Goal: Transaction & Acquisition: Obtain resource

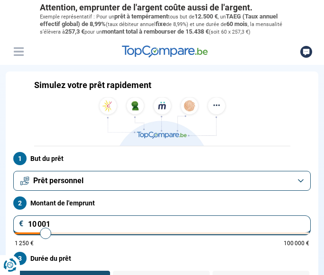
type input "10000"
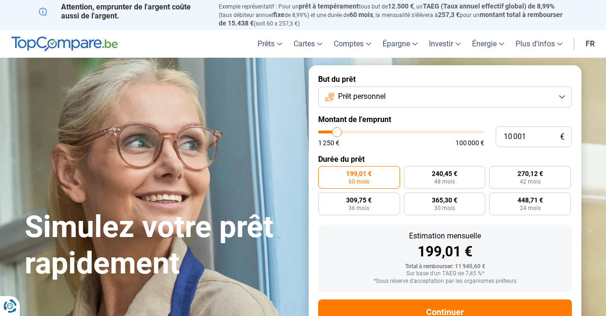
type input "9 000"
type input "9000"
type input "9 250"
type input "9250"
type input "9 500"
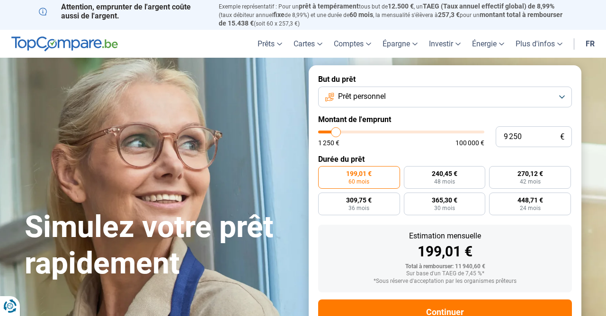
type input "9500"
type input "9 750"
type input "9750"
type input "10 250"
type input "10250"
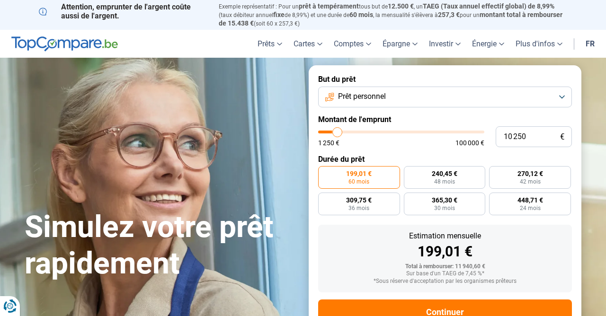
type input "10 500"
type input "10500"
type input "10 750"
type input "10750"
type input "11 000"
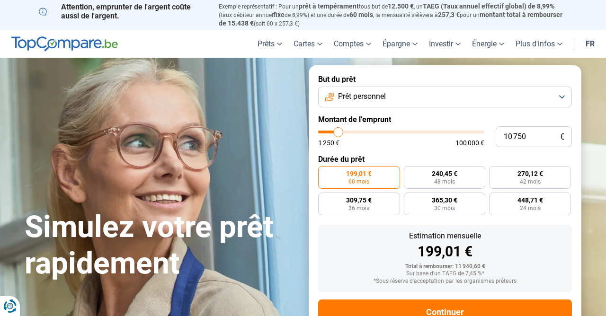
type input "11000"
type input "11 750"
type input "11750"
type input "12 000"
type input "12000"
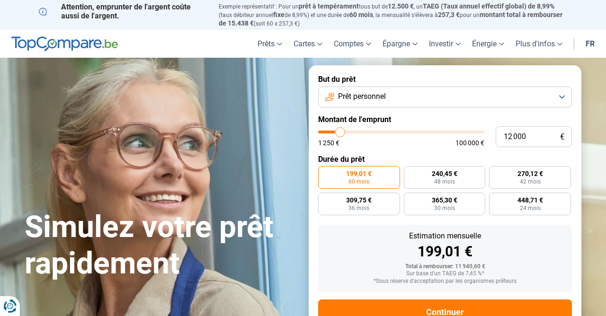
type input "12 250"
type input "12250"
type input "12 500"
type input "12500"
type input "12 750"
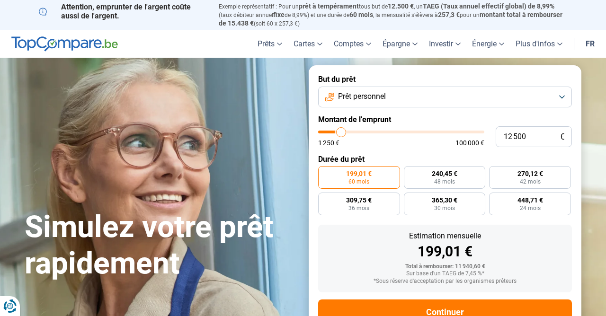
type input "12750"
type input "13 250"
type input "13250"
type input "13 500"
type input "13500"
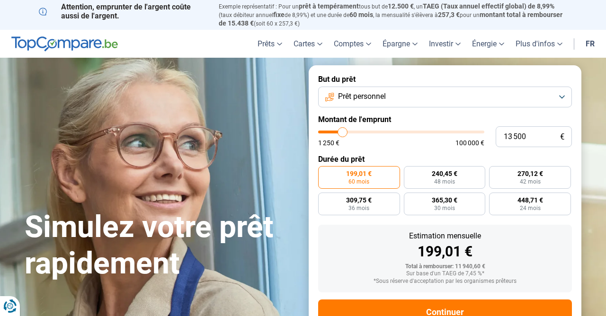
type input "13 750"
type input "13750"
type input "14 000"
type input "14000"
type input "14 250"
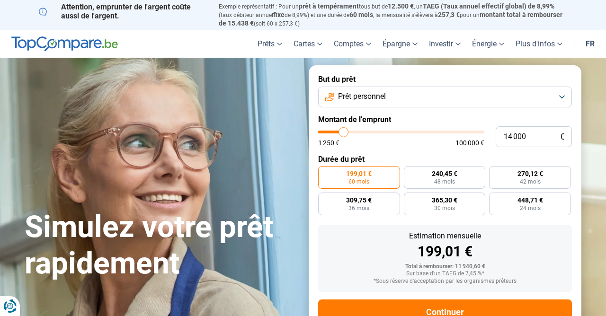
type input "14250"
type input "14 750"
type input "14750"
type input "15 000"
type input "15000"
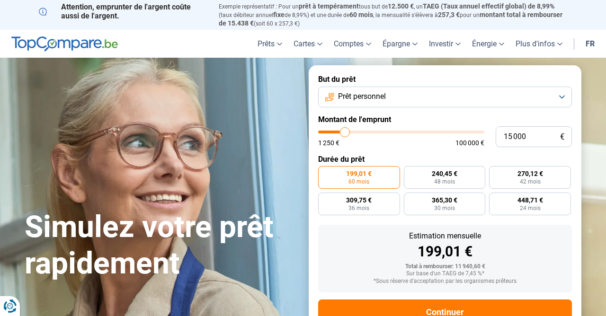
type input "15 250"
type input "15250"
type input "15 500"
type input "15500"
type input "15 750"
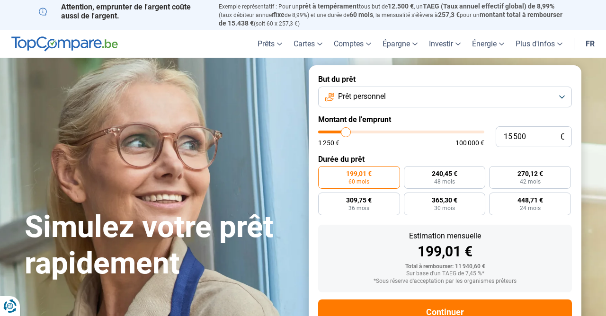
type input "15750"
type input "16 250"
type input "16250"
type input "16 500"
type input "16500"
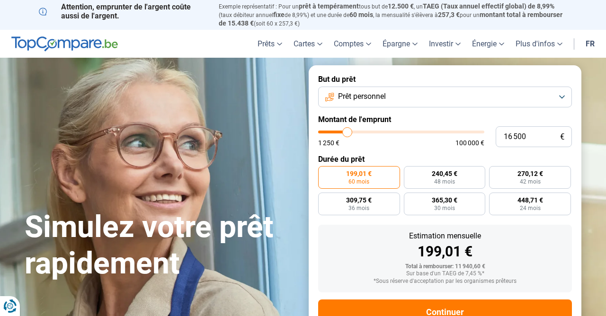
type input "16 750"
type input "16750"
type input "17 000"
type input "17000"
type input "17 250"
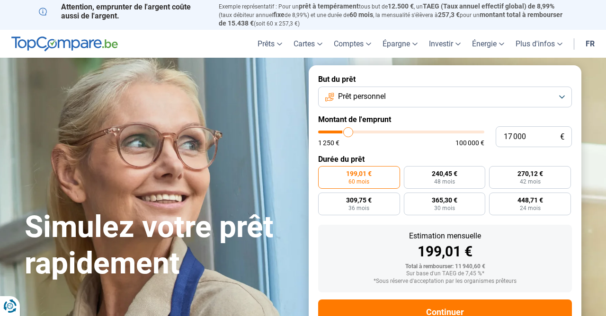
type input "17250"
type input "17 750"
type input "17750"
type input "18 000"
type input "18000"
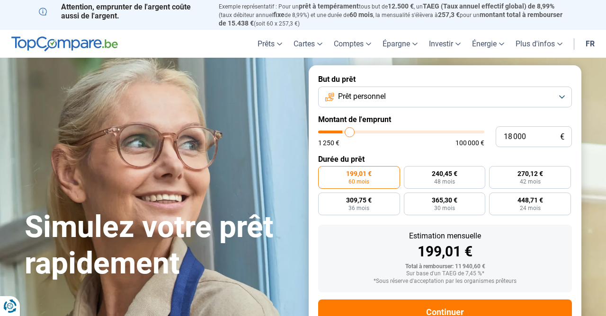
type input "18 250"
type input "18250"
type input "18 500"
type input "18500"
type input "18 750"
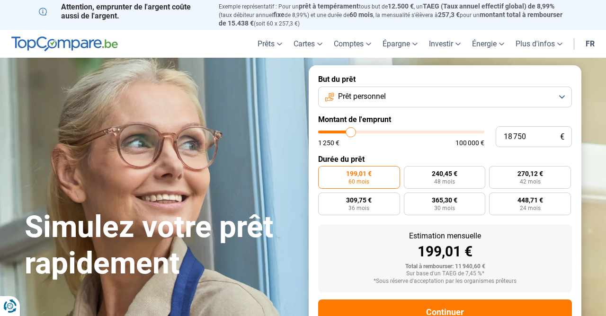
drag, startPoint x: 336, startPoint y: 130, endPoint x: 352, endPoint y: 130, distance: 15.6
type input "18750"
click at [323, 131] on input "range" at bounding box center [401, 132] width 166 height 3
radio input "false"
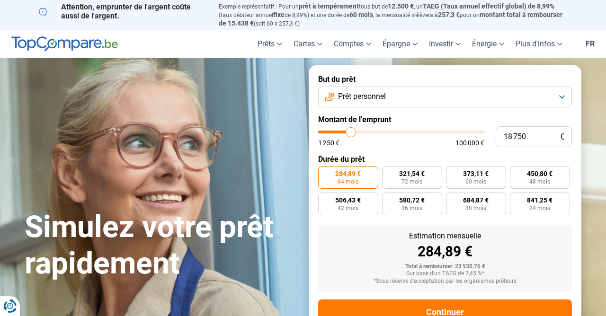
scroll to position [29, 0]
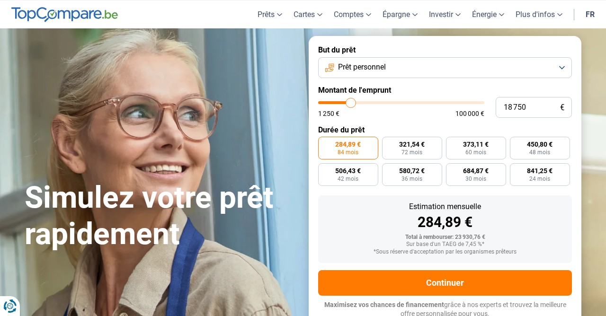
type input "17 000"
type input "17000"
type input "16 750"
type input "16750"
type input "16 500"
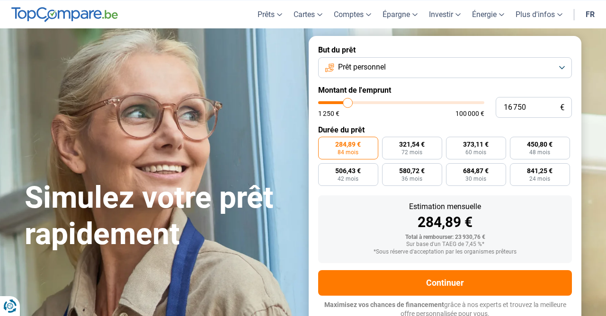
type input "16500"
type input "16 250"
type input "16250"
type input "15 000"
type input "15000"
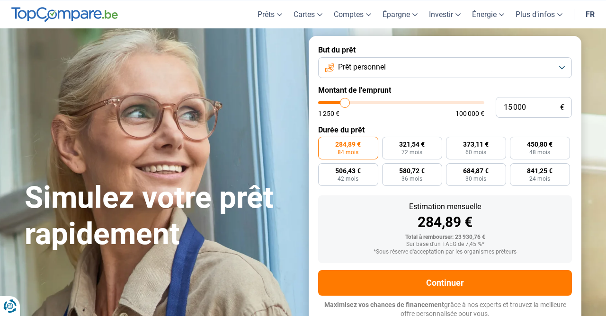
type input "14 250"
type input "14250"
type input "13 250"
type input "13250"
type input "12 250"
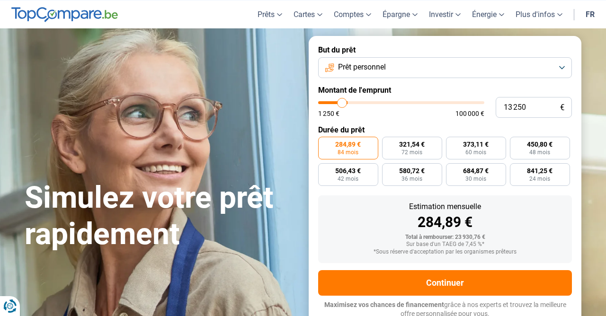
type input "12250"
type input "10 750"
type input "10750"
type input "9 000"
type input "9000"
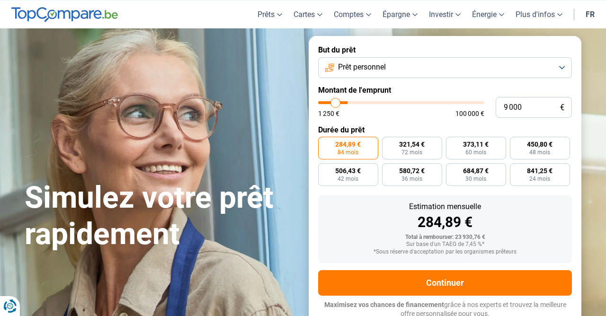
type input "7 500"
type input "7500"
type input "5 250"
type input "5250"
type input "3 750"
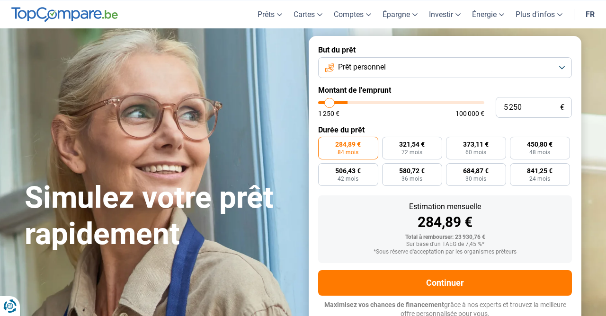
type input "3750"
type input "2 750"
type input "2750"
type input "2 000"
type input "2000"
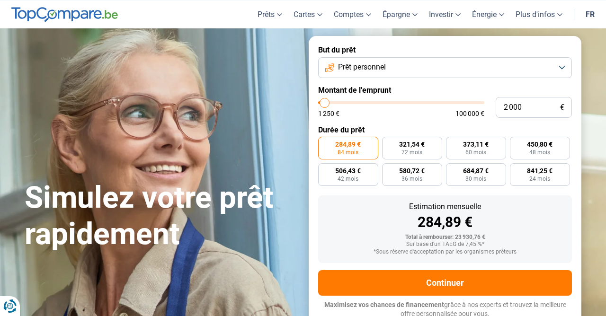
type input "1 250"
drag, startPoint x: 349, startPoint y: 105, endPoint x: 322, endPoint y: 105, distance: 27.0
type input "1250"
click at [322, 104] on input "range" at bounding box center [401, 102] width 166 height 3
radio input "true"
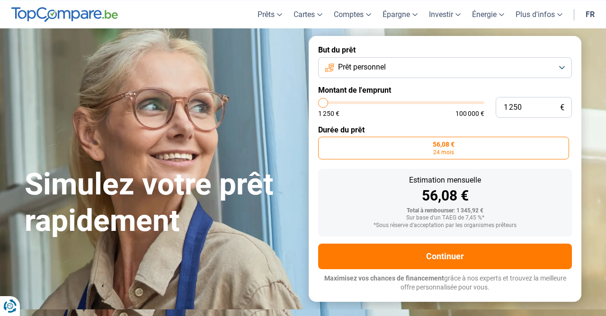
scroll to position [3, 0]
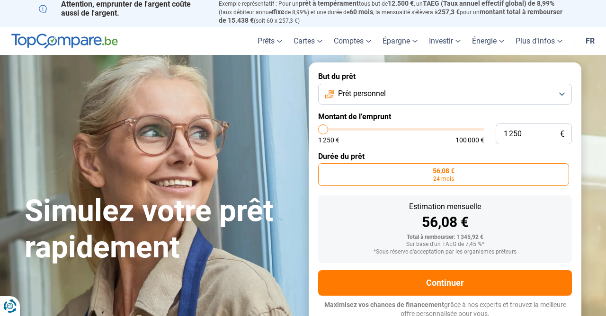
type input "13 000"
type input "13000"
click at [323, 128] on input "range" at bounding box center [401, 129] width 166 height 3
radio input "false"
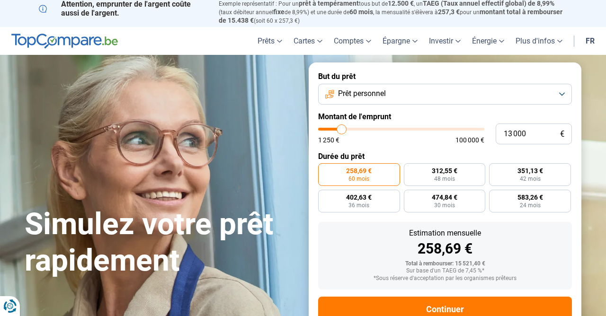
scroll to position [29, 0]
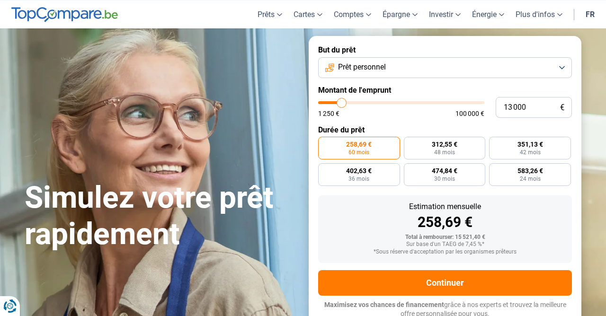
type input "6 500"
type input "6500"
click at [323, 102] on input "range" at bounding box center [401, 102] width 166 height 3
radio input "true"
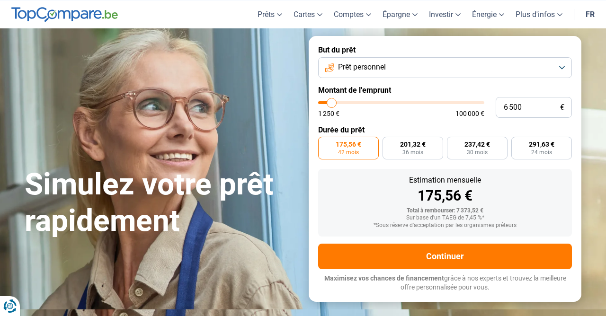
scroll to position [3, 0]
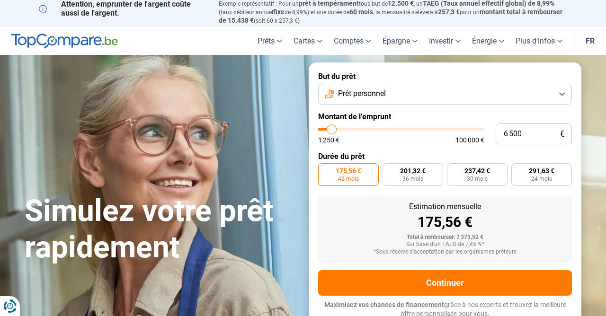
type input "5 750"
type input "5750"
type input "5 250"
type input "5250"
type input "5 000"
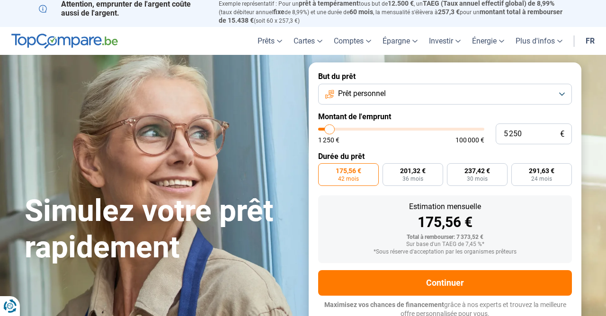
type input "5000"
type input "4 750"
type input "4750"
type input "4 500"
type input "4500"
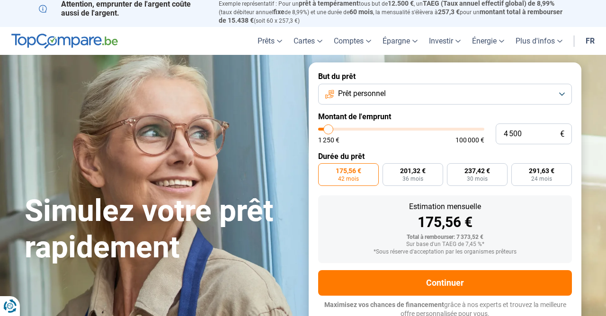
type input "4 750"
type input "4750"
type input "5 000"
type input "5000"
click at [323, 128] on input "range" at bounding box center [401, 129] width 166 height 3
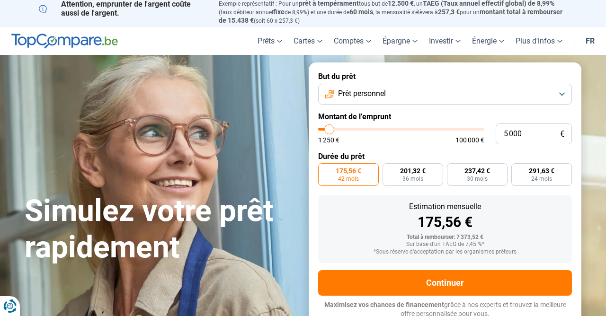
radio input "true"
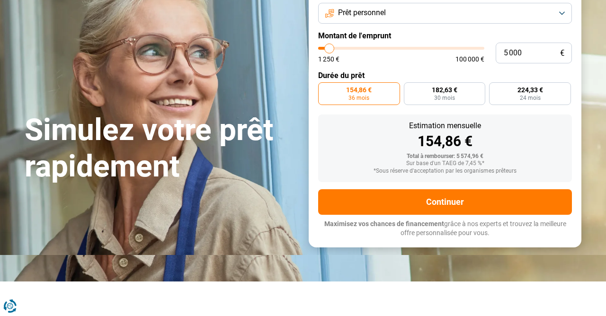
scroll to position [84, 0]
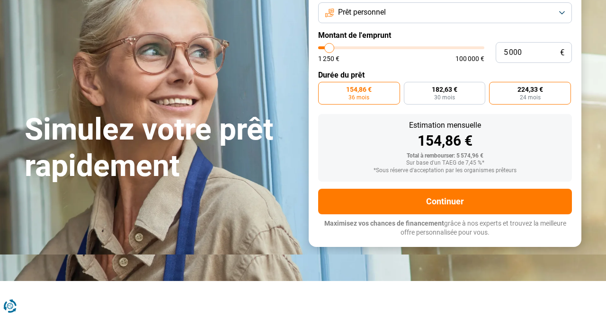
click at [323, 90] on span "224,33 €" at bounding box center [531, 89] width 26 height 7
click at [323, 88] on input "224,33 € 24 mois" at bounding box center [492, 85] width 6 height 6
radio input "true"
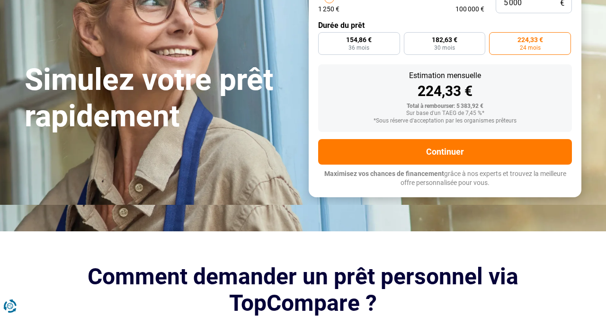
scroll to position [135, 0]
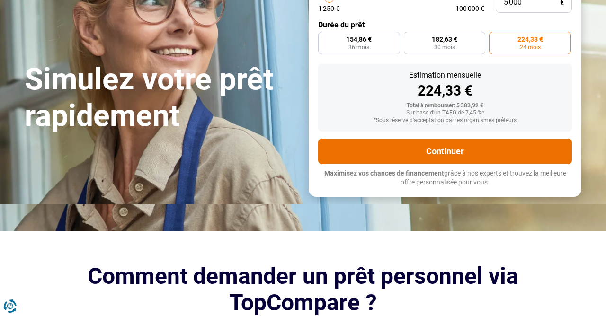
click at [323, 145] on button "Continuer" at bounding box center [445, 152] width 254 height 26
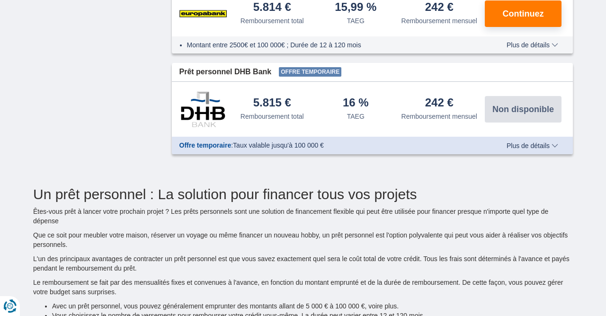
scroll to position [641, 0]
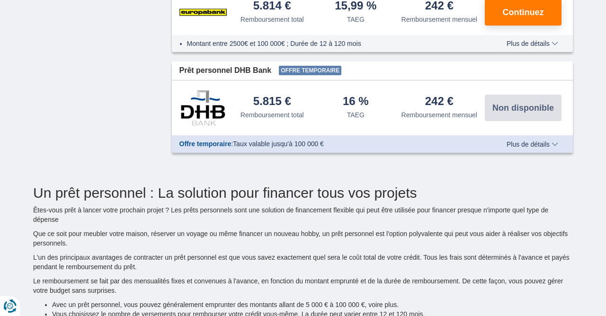
click at [531, 148] on span "Plus de détails" at bounding box center [533, 144] width 52 height 7
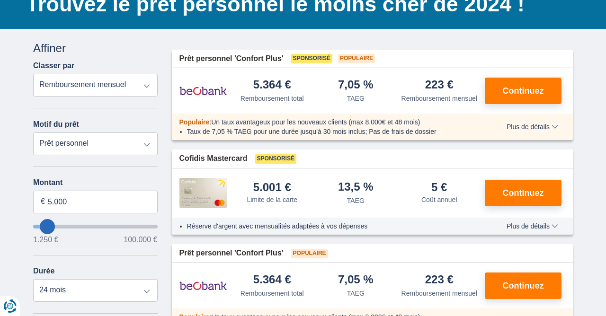
scroll to position [84, 0]
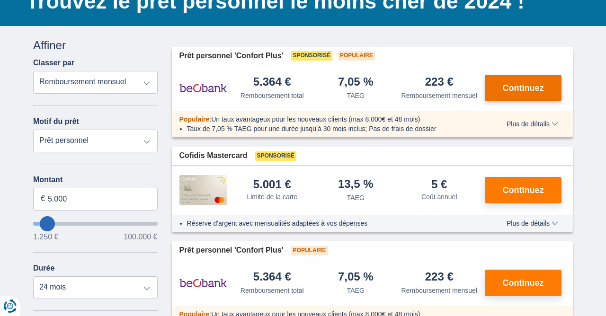
click at [512, 92] on span "Continuez" at bounding box center [523, 88] width 41 height 9
